Goal: Task Accomplishment & Management: Complete application form

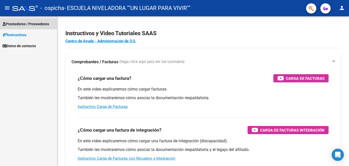
click at [20, 20] on link "Prestadores / Proveedores" at bounding box center [28, 23] width 57 height 11
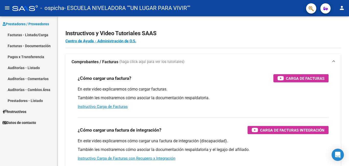
click at [22, 35] on link "Facturas - Listado/Carga" at bounding box center [28, 34] width 57 height 11
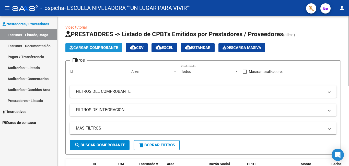
click at [99, 50] on span "Cargar Comprobante" at bounding box center [94, 47] width 49 height 5
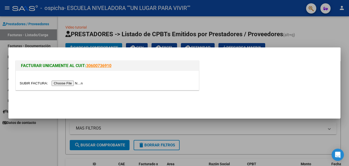
click at [64, 84] on input "file" at bounding box center [52, 83] width 65 height 5
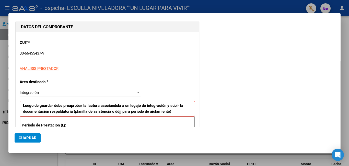
scroll to position [77, 0]
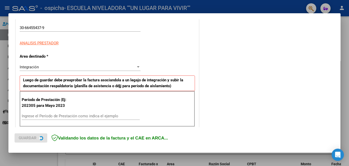
click at [84, 115] on input "Ingrese el Período de Prestación como indica el ejemplo" at bounding box center [81, 116] width 118 height 5
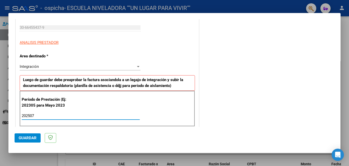
type input "202507"
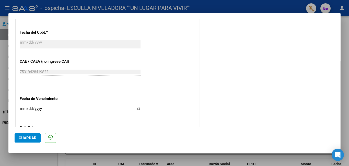
scroll to position [307, 0]
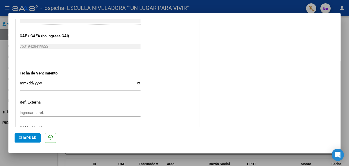
click at [137, 83] on input "Ingresar la fecha" at bounding box center [80, 85] width 121 height 8
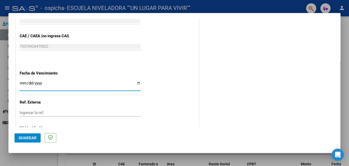
type input "[DATE]"
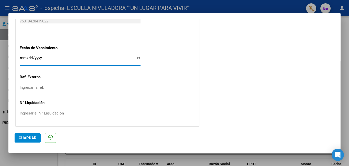
click at [26, 141] on span "Guardar" at bounding box center [28, 138] width 18 height 5
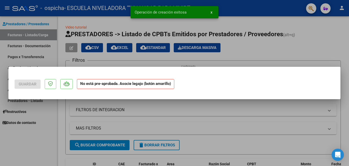
scroll to position [0, 0]
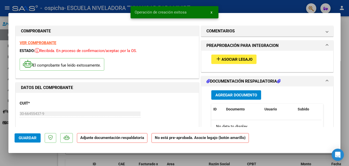
click at [217, 60] on mat-icon "add" at bounding box center [218, 59] width 6 height 6
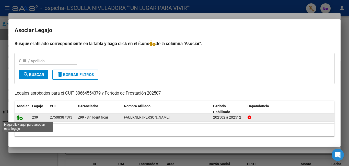
click at [21, 119] on icon at bounding box center [20, 118] width 6 height 6
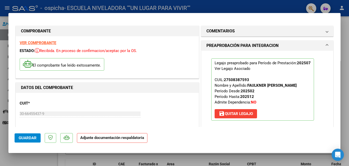
scroll to position [77, 0]
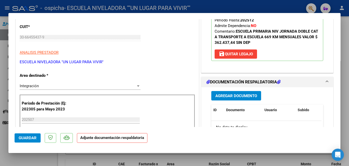
click at [225, 99] on button "Agregar Documento" at bounding box center [236, 95] width 50 height 9
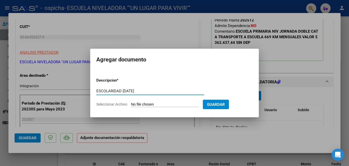
type input "ESCOLARIDAD [DATE]"
click at [145, 107] on input "Seleccionar Archivo" at bounding box center [165, 104] width 68 height 5
type input "C:\fakepath\15614.pdf"
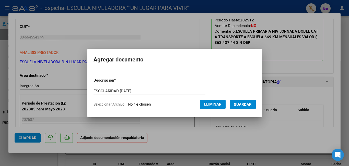
click at [247, 106] on span "Guardar" at bounding box center [243, 104] width 18 height 5
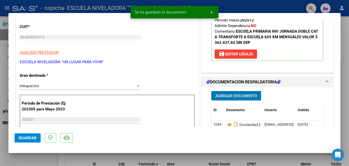
scroll to position [128, 0]
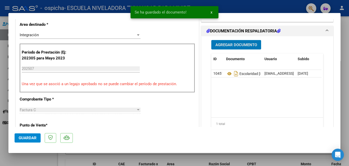
click at [27, 138] on span "Guardar" at bounding box center [28, 138] width 18 height 5
click at [31, 159] on div at bounding box center [174, 83] width 349 height 166
type input "$ 0,00"
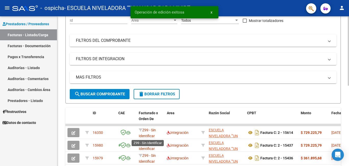
scroll to position [0, 0]
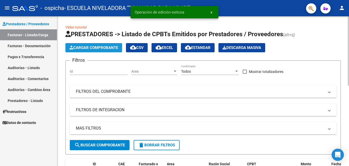
click at [106, 45] on button "Cargar Comprobante" at bounding box center [93, 47] width 57 height 9
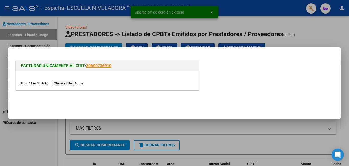
click at [75, 84] on input "file" at bounding box center [52, 83] width 65 height 5
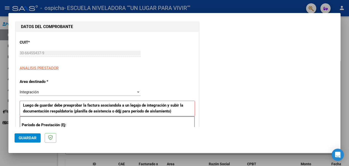
scroll to position [77, 0]
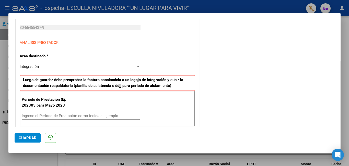
click at [73, 117] on input "Ingrese el Período de Prestación como indica el ejemplo" at bounding box center [81, 116] width 118 height 5
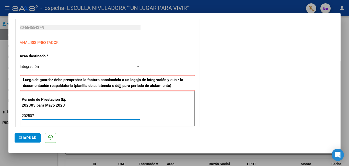
type input "202507"
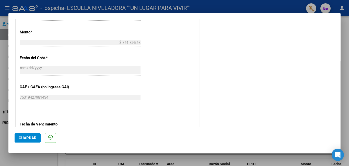
scroll to position [332, 0]
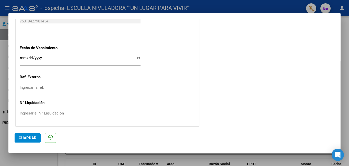
click at [136, 59] on input "Ingresar la fecha" at bounding box center [80, 60] width 121 height 8
type input "[DATE]"
click at [23, 138] on span "Guardar" at bounding box center [28, 138] width 18 height 5
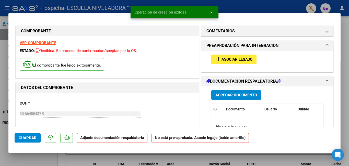
click at [225, 58] on span "Asociar Legajo" at bounding box center [237, 59] width 31 height 5
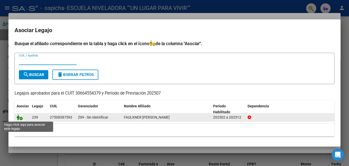
click at [20, 116] on icon at bounding box center [20, 118] width 6 height 6
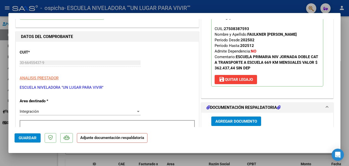
scroll to position [77, 0]
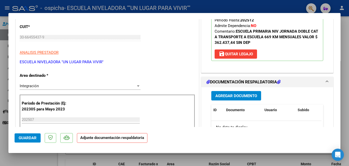
click at [227, 97] on span "Agregar Documento" at bounding box center [236, 96] width 42 height 5
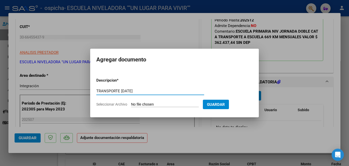
type input "TRANSPORTE JULIO25"
click at [151, 106] on input "Seleccionar Archivo" at bounding box center [165, 104] width 68 height 5
type input "C:\fakepath\15613.pdf"
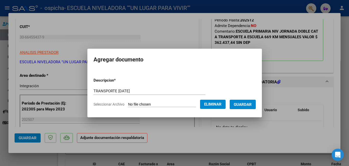
click at [251, 106] on span "Guardar" at bounding box center [243, 104] width 18 height 5
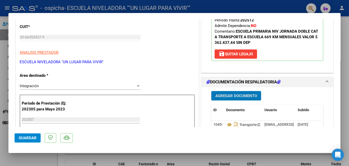
scroll to position [153, 0]
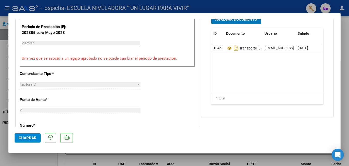
click at [20, 139] on span "Guardar" at bounding box center [28, 138] width 18 height 5
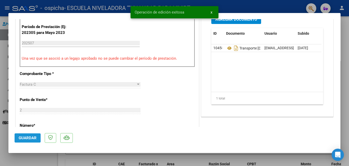
click at [20, 139] on span "Guardar" at bounding box center [28, 138] width 18 height 5
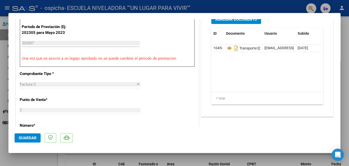
click at [28, 138] on span "Guardar" at bounding box center [28, 138] width 18 height 5
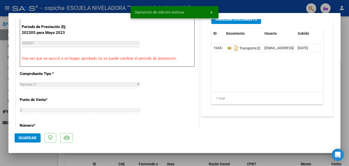
click at [30, 160] on div at bounding box center [174, 83] width 349 height 166
type input "$ 0,00"
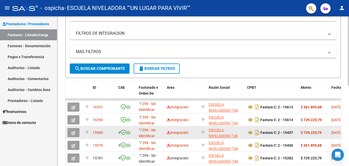
scroll to position [0, 0]
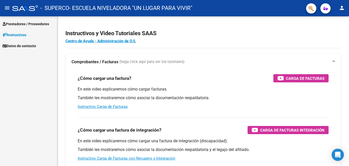
click at [23, 22] on span "Prestadores / Proveedores" at bounding box center [26, 24] width 47 height 6
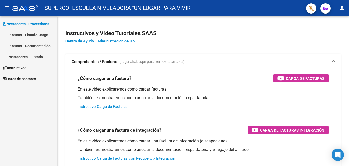
click at [22, 34] on link "Facturas - Listado/Carga" at bounding box center [28, 34] width 57 height 11
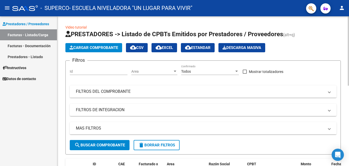
click at [85, 47] on span "Cargar Comprobante" at bounding box center [94, 47] width 49 height 5
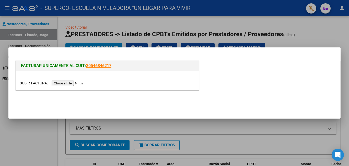
click at [64, 83] on input "file" at bounding box center [52, 83] width 65 height 5
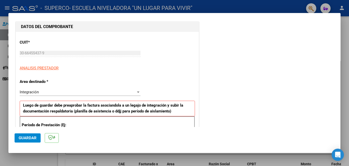
scroll to position [77, 0]
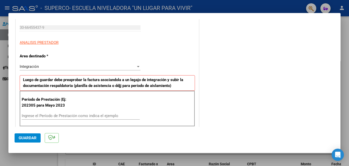
click at [101, 113] on div "Ingrese el Período de Prestación como indica el ejemplo" at bounding box center [81, 116] width 118 height 8
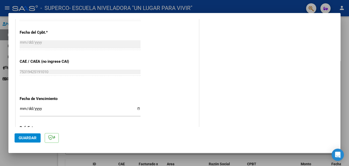
scroll to position [332, 0]
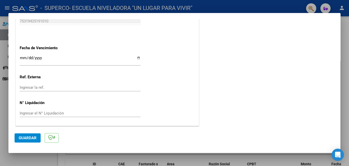
type input "202507"
click at [136, 59] on input "Ingresar la fecha" at bounding box center [80, 60] width 121 height 8
type input "[DATE]"
click at [27, 137] on span "Guardar" at bounding box center [28, 138] width 18 height 5
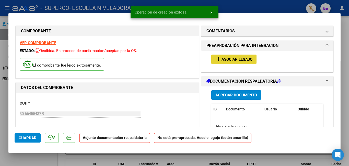
click at [223, 60] on span "Asociar Legajo" at bounding box center [237, 59] width 31 height 5
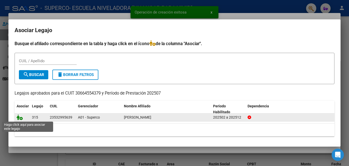
click at [21, 118] on icon at bounding box center [20, 118] width 6 height 6
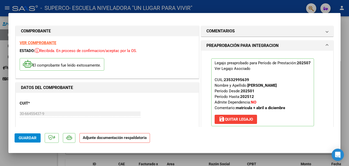
scroll to position [51, 0]
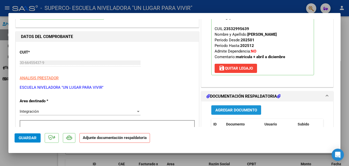
click at [228, 111] on span "Agregar Documento" at bounding box center [236, 110] width 42 height 5
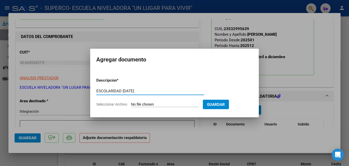
type input "ESCOLARIDAD [DATE]"
click at [148, 106] on input "Seleccionar Archivo" at bounding box center [165, 104] width 68 height 5
type input "C:\fakepath\15612.pdf"
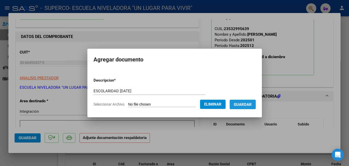
click at [252, 103] on span "Guardar" at bounding box center [243, 104] width 18 height 5
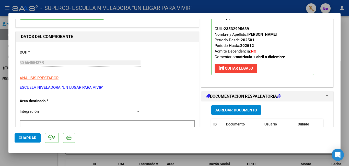
click at [97, 132] on mat-dialog-actions "Guardar" at bounding box center [175, 137] width 320 height 20
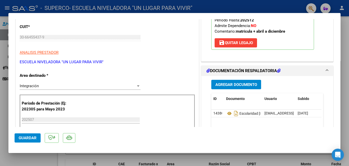
scroll to position [102, 0]
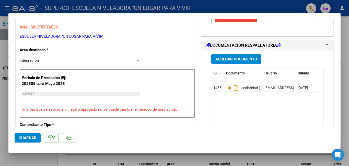
click at [27, 135] on button "Guardar" at bounding box center [28, 138] width 26 height 9
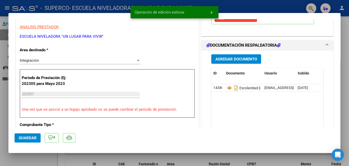
click at [27, 137] on span "Guardar" at bounding box center [28, 138] width 18 height 5
click at [29, 161] on div at bounding box center [174, 83] width 349 height 166
type input "$ 0,00"
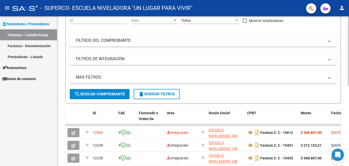
scroll to position [0, 0]
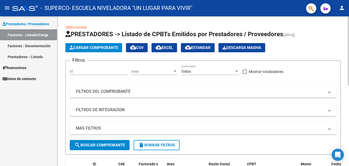
click at [108, 45] on span "Cargar Comprobante" at bounding box center [94, 47] width 49 height 5
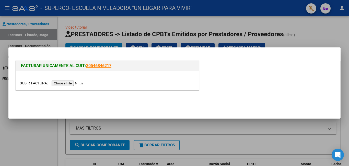
click at [75, 84] on input "file" at bounding box center [52, 83] width 65 height 5
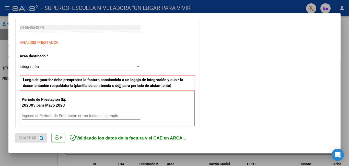
scroll to position [102, 0]
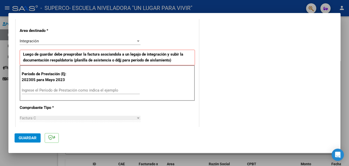
click at [71, 91] on input "Ingrese el Período de Prestación como indica el ejemplo" at bounding box center [81, 90] width 118 height 5
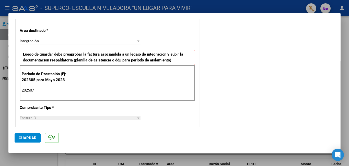
type input "202507"
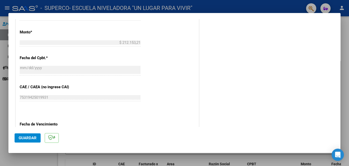
scroll to position [332, 0]
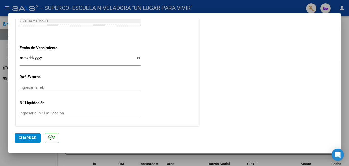
click at [137, 57] on input "Ingresar la fecha" at bounding box center [80, 60] width 121 height 8
type input "[DATE]"
click at [27, 137] on span "Guardar" at bounding box center [28, 138] width 18 height 5
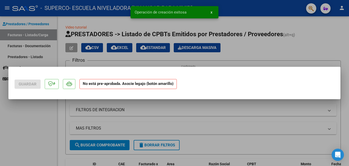
scroll to position [0, 0]
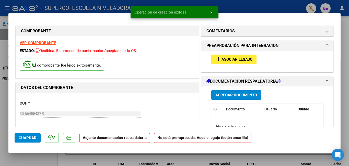
click at [238, 59] on span "Asociar Legajo" at bounding box center [237, 59] width 31 height 5
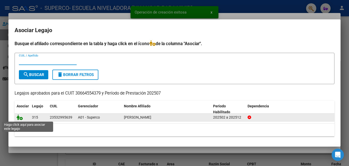
click at [20, 118] on icon at bounding box center [20, 118] width 6 height 6
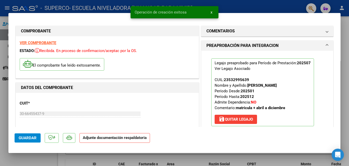
scroll to position [77, 0]
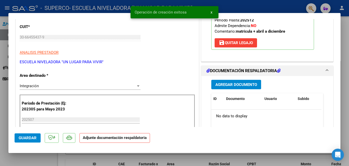
click at [232, 81] on button "Agregar Documento" at bounding box center [236, 84] width 50 height 9
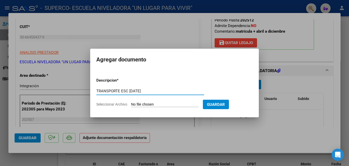
type input "TRANSPORTE ESC [DATE]"
click at [143, 106] on input "Seleccionar Archivo" at bounding box center [165, 104] width 68 height 5
type input "C:\fakepath\15611.pdf"
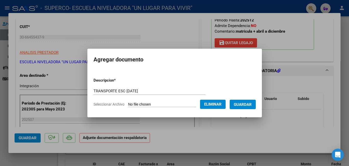
click at [245, 105] on span "Guardar" at bounding box center [243, 104] width 18 height 5
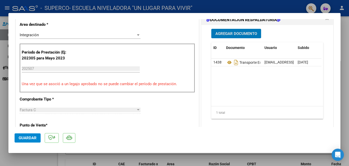
scroll to position [179, 0]
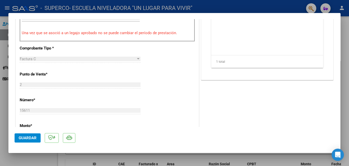
click at [25, 139] on span "Guardar" at bounding box center [28, 138] width 18 height 5
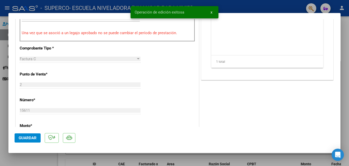
click at [26, 136] on span "Guardar" at bounding box center [28, 138] width 18 height 5
click at [25, 158] on div at bounding box center [174, 83] width 349 height 166
type input "$ 0,00"
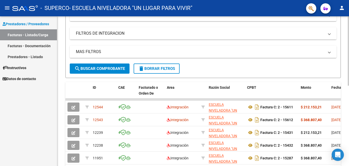
scroll to position [0, 0]
